Goal: Information Seeking & Learning: Learn about a topic

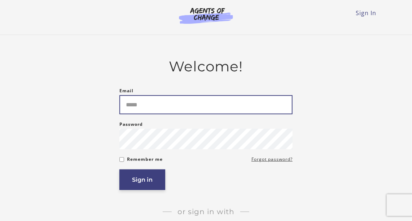
type input "**********"
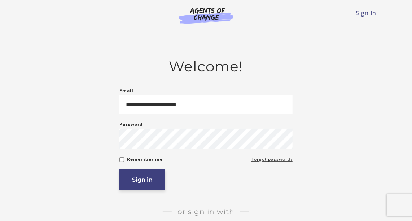
click at [150, 182] on button "Sign in" at bounding box center [143, 180] width 46 height 21
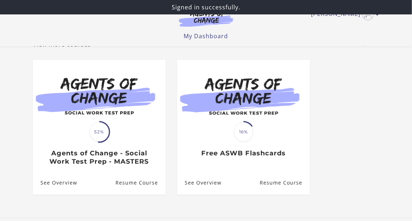
scroll to position [98, 0]
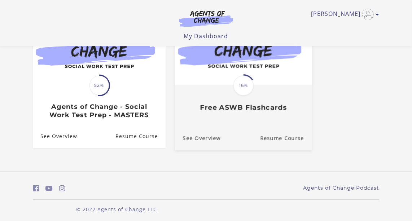
click at [247, 75] on img at bounding box center [243, 48] width 137 height 74
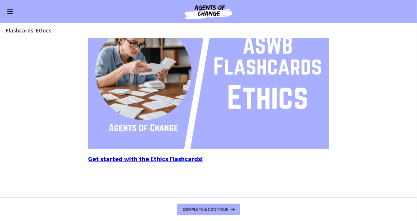
scroll to position [118, 0]
click at [288, 86] on img at bounding box center [208, 81] width 241 height 136
click at [8, 12] on button "Enable menu" at bounding box center [10, 11] width 9 height 9
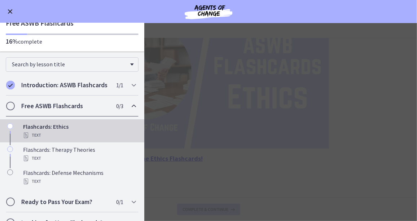
scroll to position [41, 0]
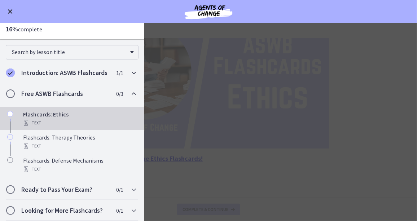
click at [62, 69] on h2 "Introduction: ASWB Flashcards" at bounding box center [65, 73] width 88 height 9
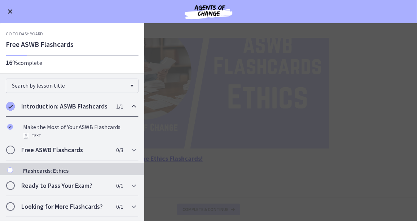
scroll to position [0, 0]
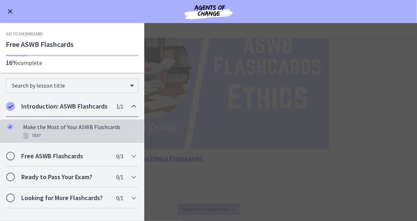
click at [88, 126] on div "Make the Most of Your ASWB Flashcards Text" at bounding box center [79, 131] width 113 height 17
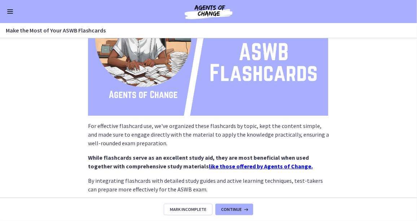
scroll to position [131, 0]
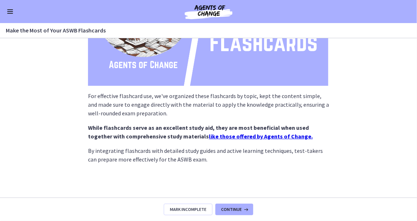
click at [226, 138] on strong "like those offered by Agents of Change." at bounding box center [261, 136] width 104 height 7
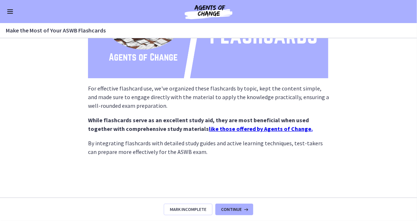
scroll to position [146, 0]
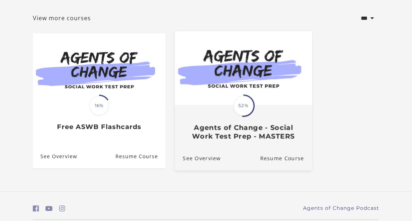
click at [226, 59] on img at bounding box center [243, 68] width 137 height 74
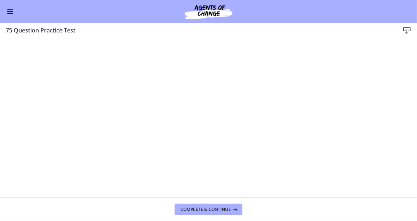
drag, startPoint x: 12, startPoint y: 11, endPoint x: 26, endPoint y: 51, distance: 42.6
click at [12, 12] on span "Enable menu" at bounding box center [10, 11] width 6 height 1
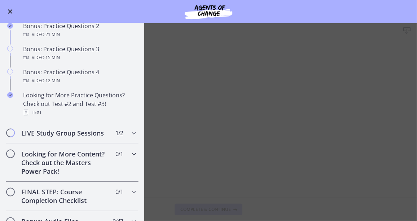
scroll to position [400, 0]
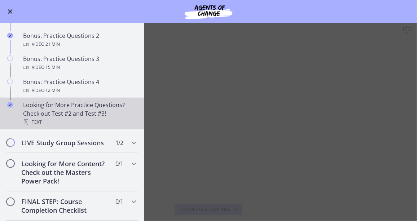
click at [55, 124] on div "Text" at bounding box center [79, 122] width 113 height 9
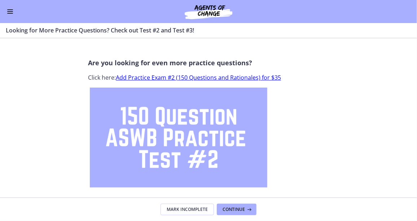
click at [212, 77] on link "Add Practice Exam #2 (150 Questions and Rationales) for $35" at bounding box center [198, 78] width 165 height 8
